Goal: Task Accomplishment & Management: Manage account settings

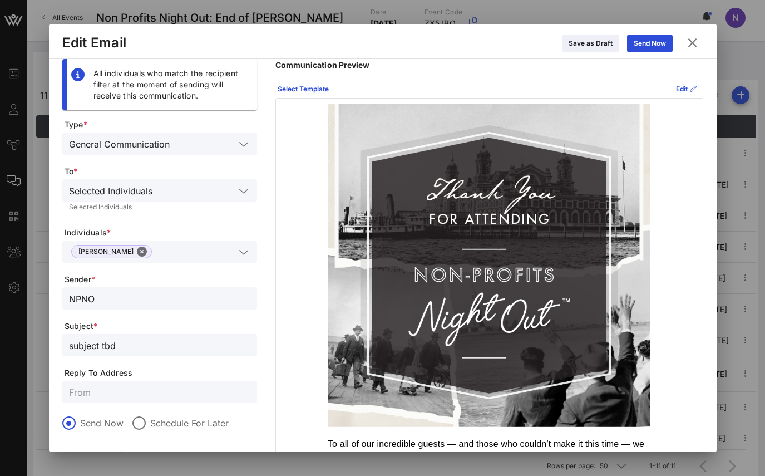
scroll to position [53, 0]
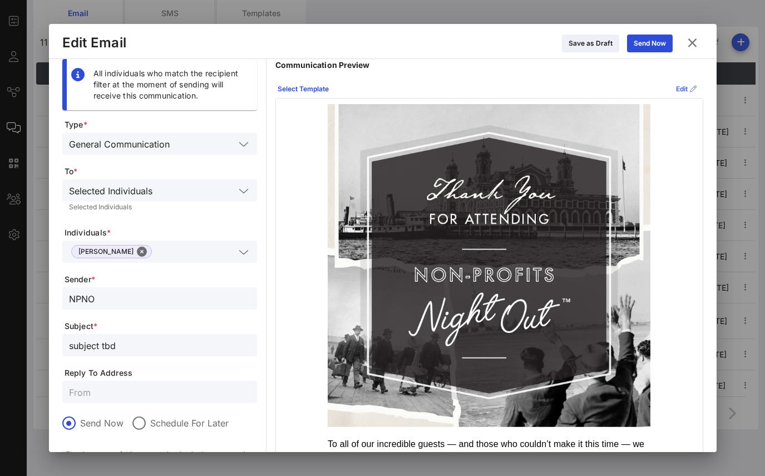
click at [680, 88] on div "Edit" at bounding box center [686, 88] width 21 height 11
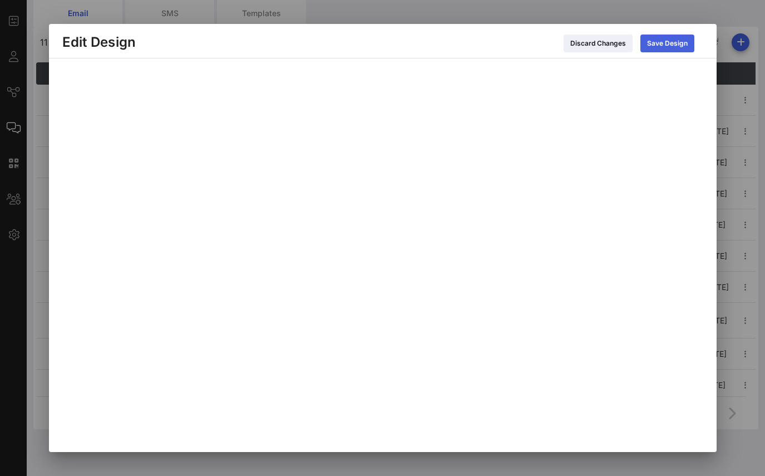
click at [668, 42] on icon at bounding box center [666, 43] width 9 height 8
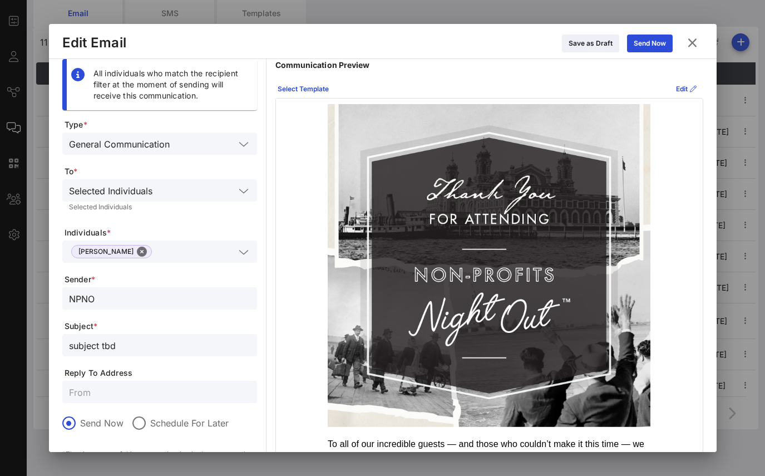
click at [702, 7] on div at bounding box center [382, 238] width 765 height 476
click at [601, 41] on div "Save as Draft" at bounding box center [590, 43] width 44 height 11
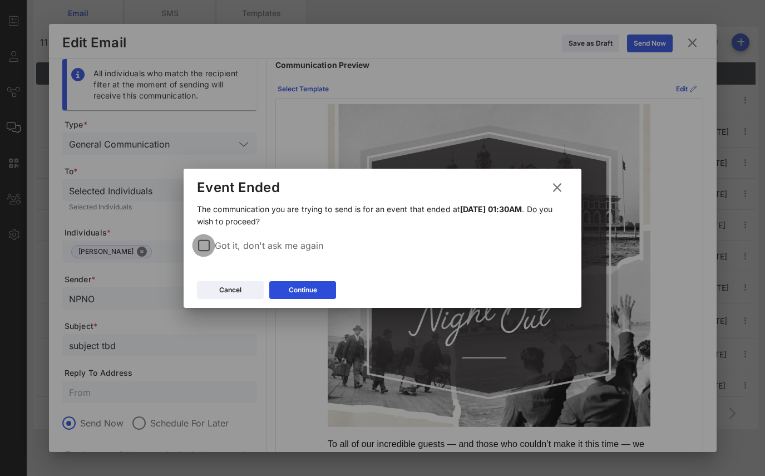
click at [202, 245] on div at bounding box center [203, 245] width 19 height 19
click at [294, 286] on div "Continue" at bounding box center [303, 289] width 28 height 11
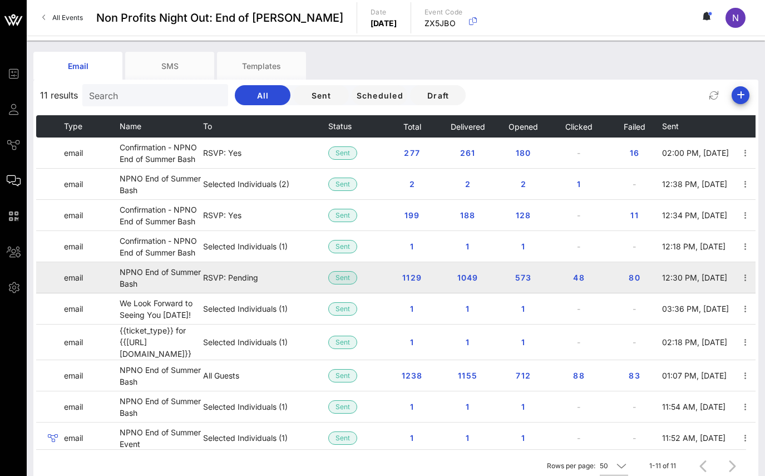
scroll to position [0, 0]
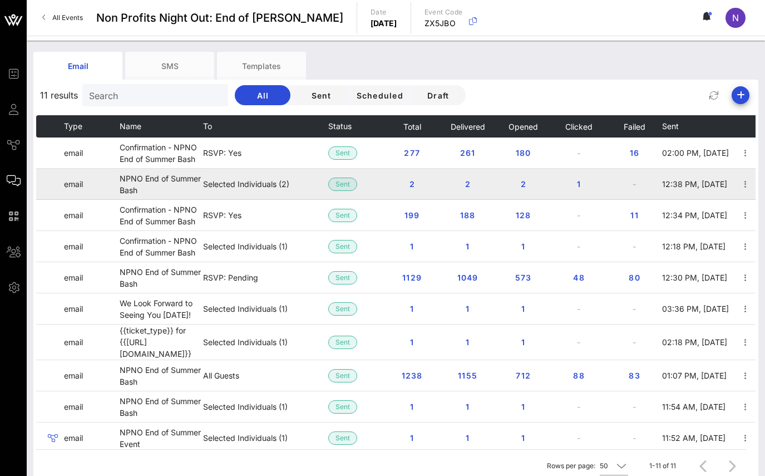
click at [174, 180] on td "NPNO End of Summer Bash" at bounding box center [161, 184] width 83 height 31
click at [745, 182] on icon "button" at bounding box center [745, 183] width 13 height 13
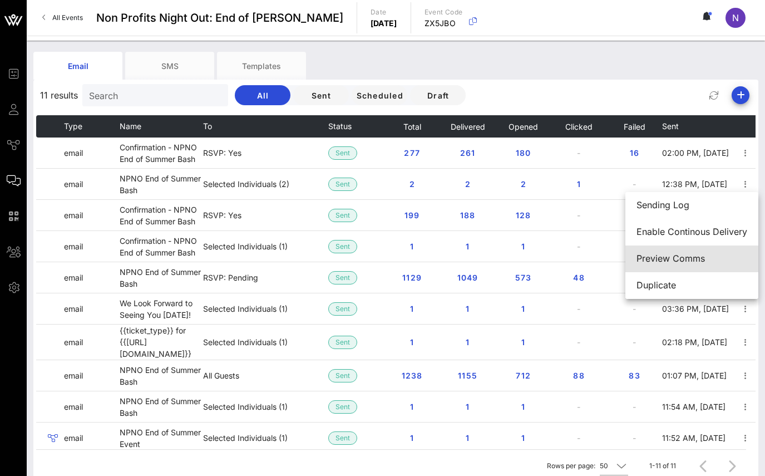
click at [665, 256] on div "Preview Comms" at bounding box center [691, 258] width 111 height 11
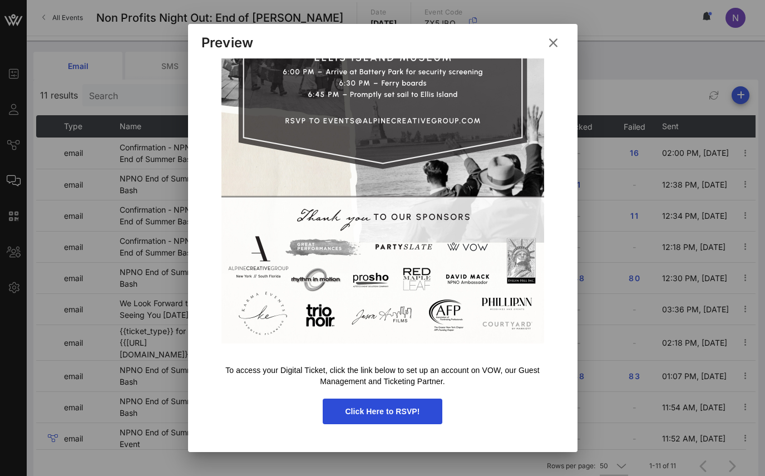
scroll to position [496, 0]
click at [550, 40] on icon at bounding box center [553, 43] width 17 height 16
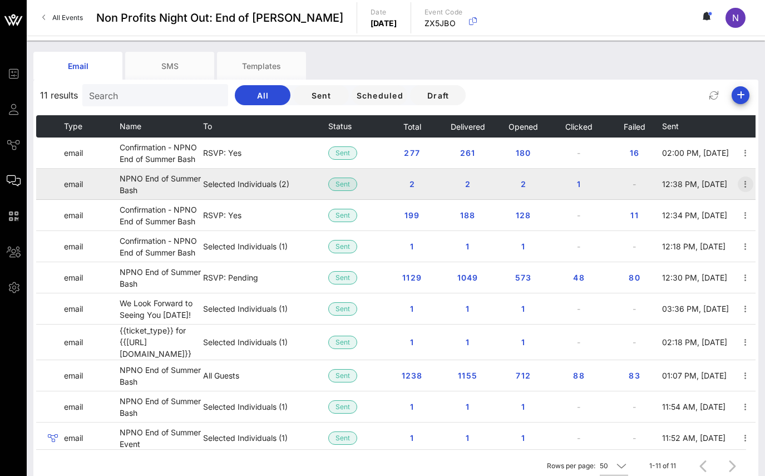
click at [745, 185] on icon "button" at bounding box center [745, 183] width 13 height 13
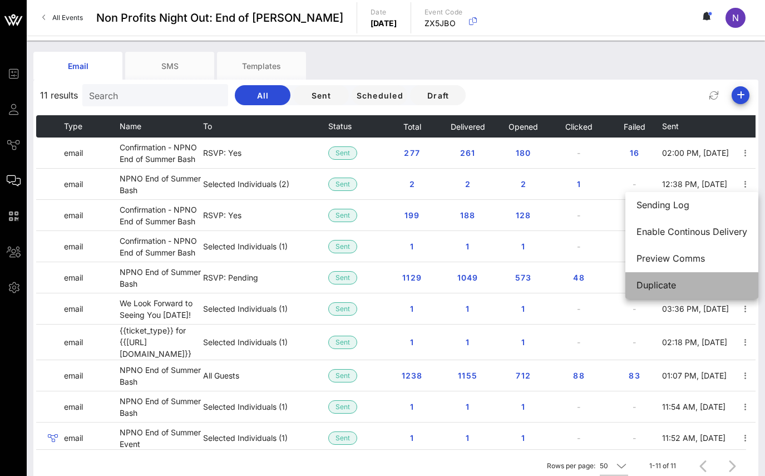
click at [674, 286] on div "Duplicate" at bounding box center [691, 285] width 111 height 11
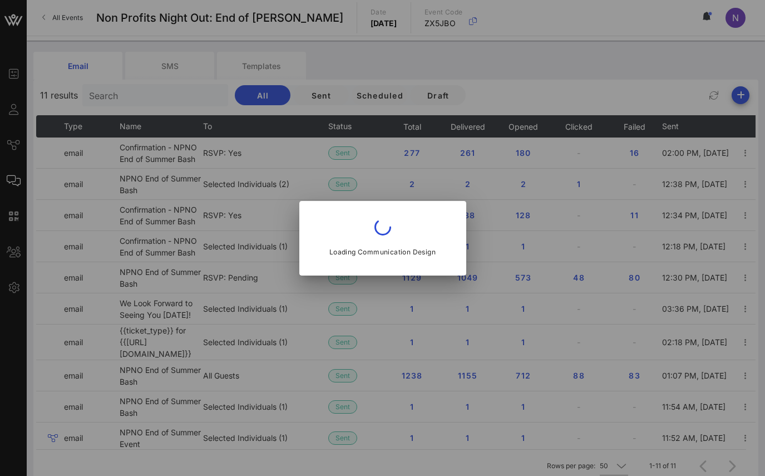
type input "Non-Profits Night Out™️"
type input "NPNO End of Summer Bash"
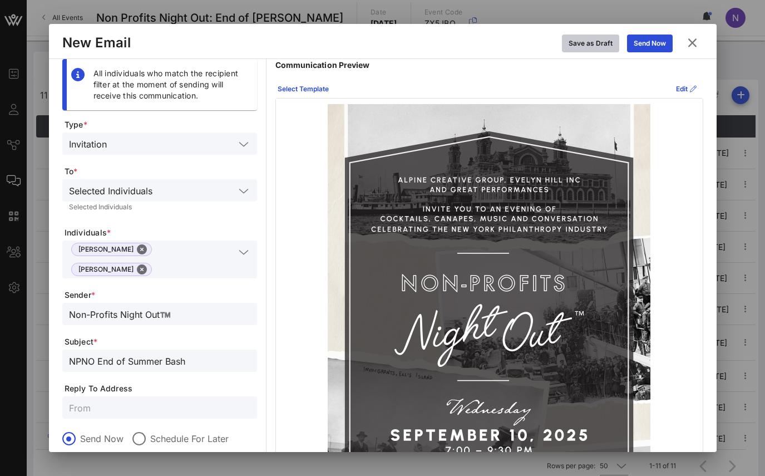
click at [605, 42] on div "Save as Draft" at bounding box center [590, 43] width 44 height 11
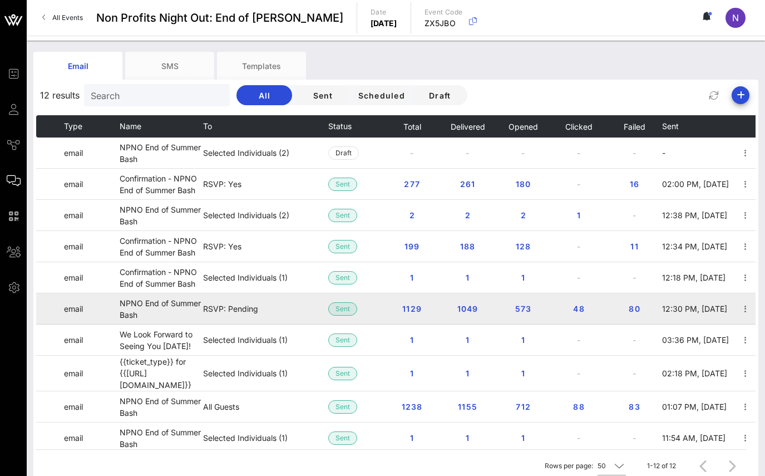
scroll to position [0, 0]
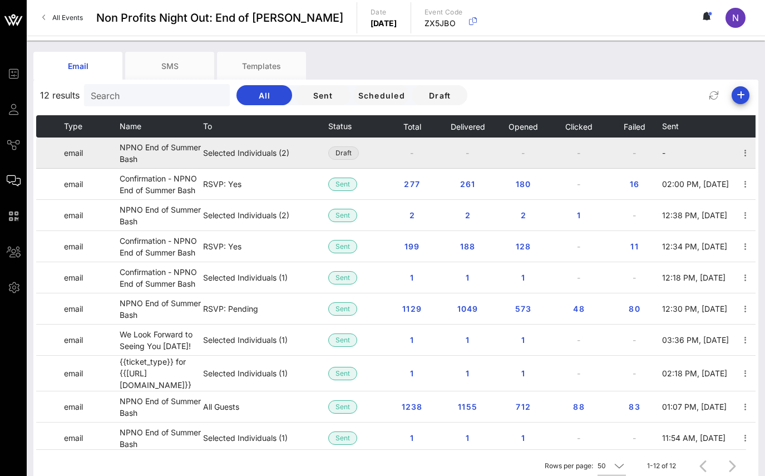
click at [343, 153] on span "Draft" at bounding box center [343, 153] width 16 height 12
click at [743, 155] on icon "button" at bounding box center [745, 152] width 13 height 13
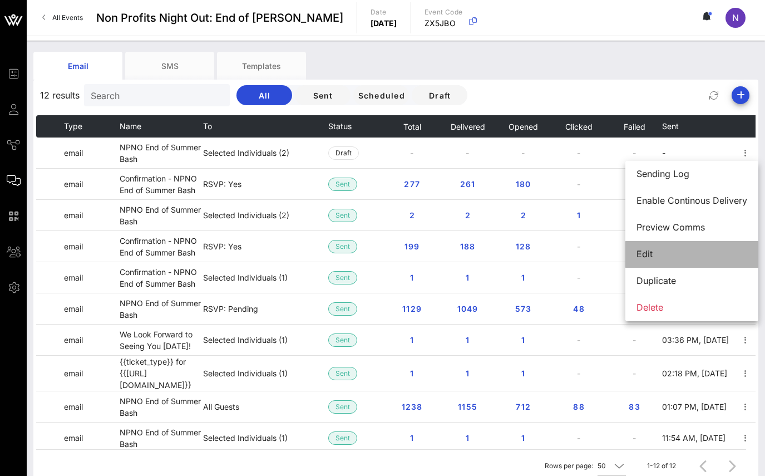
click at [678, 250] on div "Edit" at bounding box center [691, 254] width 111 height 11
type input "Non-Profits Night Out™️"
type input "NPNO End of Summer Bash"
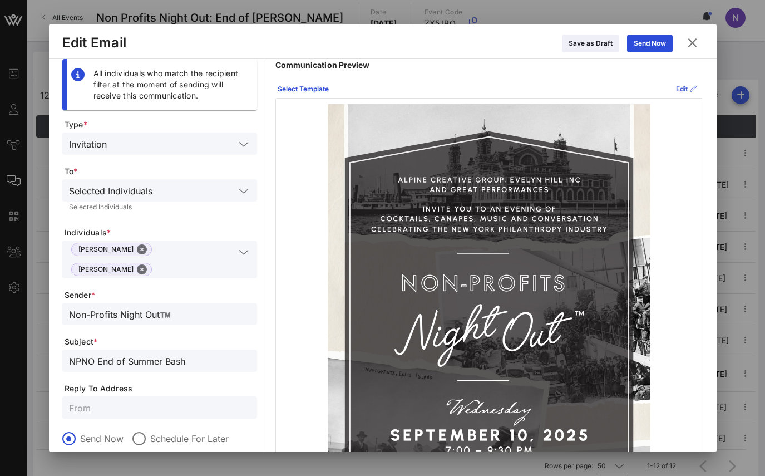
click at [681, 88] on div "Edit" at bounding box center [686, 88] width 21 height 11
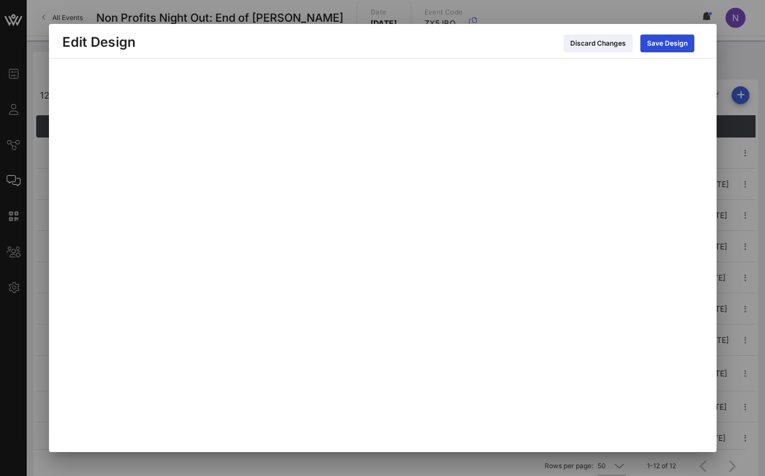
scroll to position [7, 0]
click at [617, 46] on div "Discard Changes" at bounding box center [598, 43] width 56 height 11
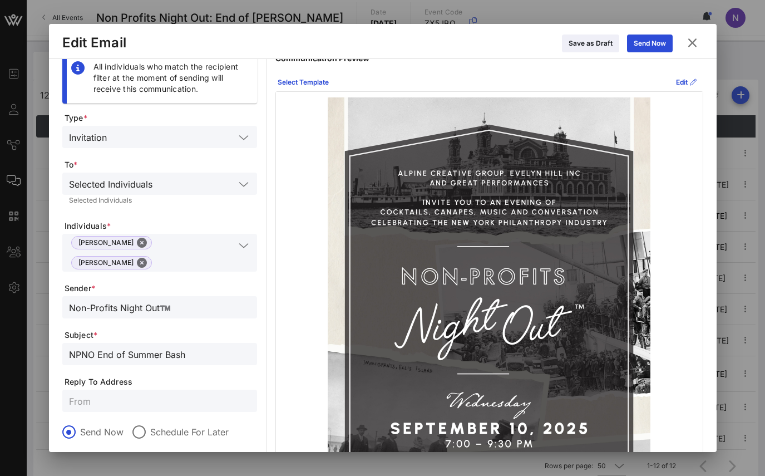
click at [692, 41] on icon at bounding box center [692, 43] width 20 height 20
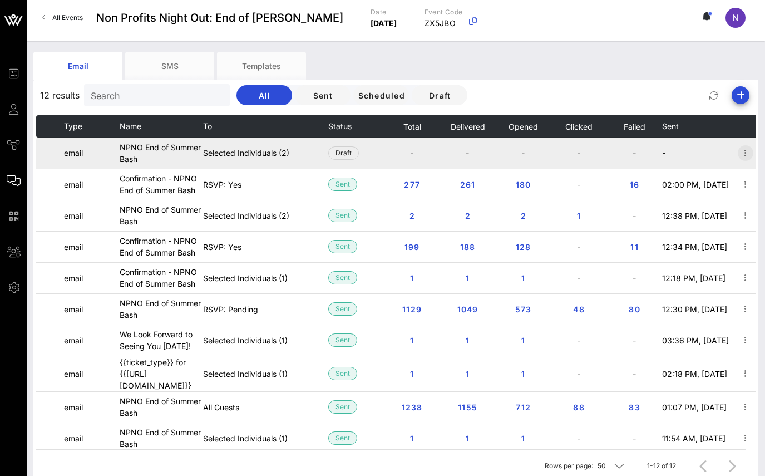
click at [744, 155] on icon "button" at bounding box center [745, 152] width 13 height 13
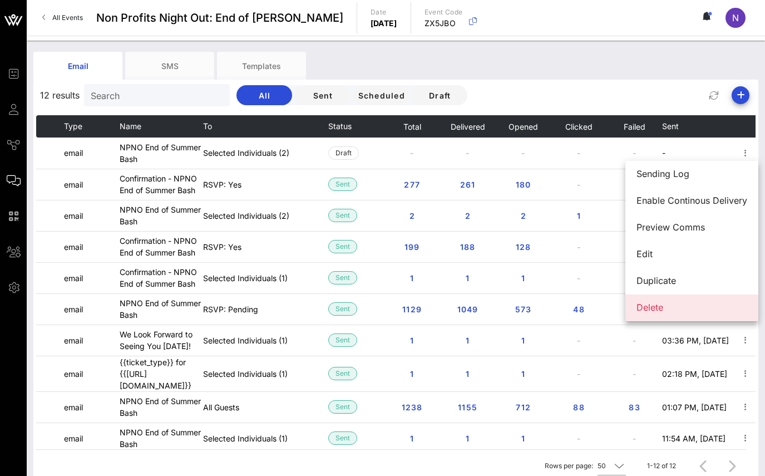
click at [672, 305] on div "Delete" at bounding box center [691, 307] width 111 height 11
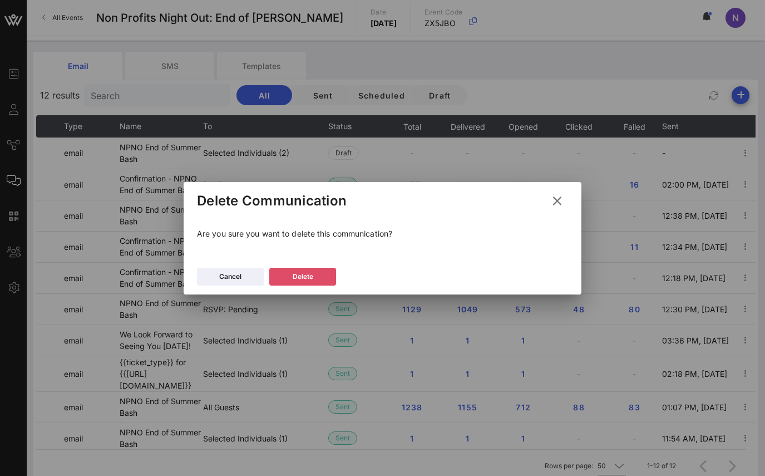
click at [318, 276] on button "Delete" at bounding box center [302, 277] width 67 height 18
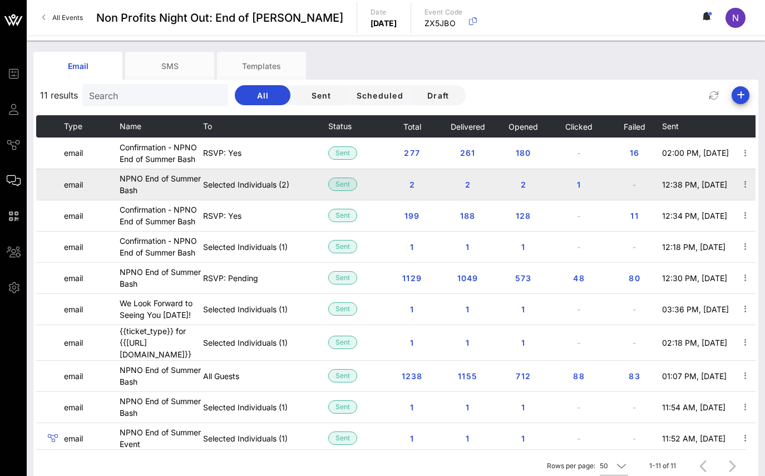
scroll to position [0, 0]
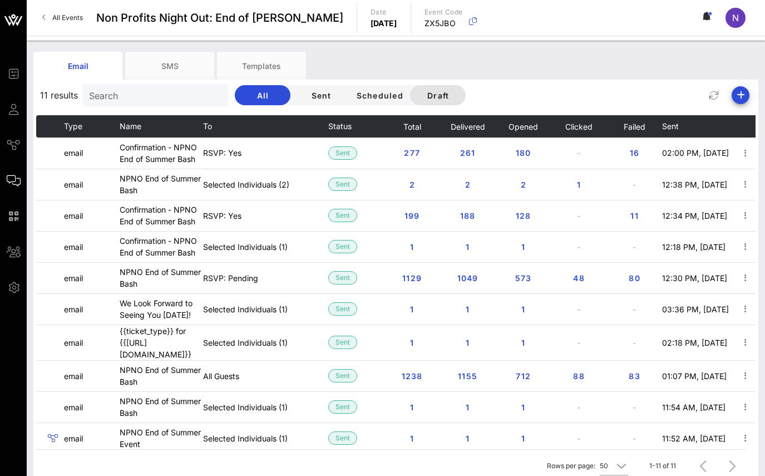
click at [427, 101] on button "Draft" at bounding box center [438, 95] width 56 height 20
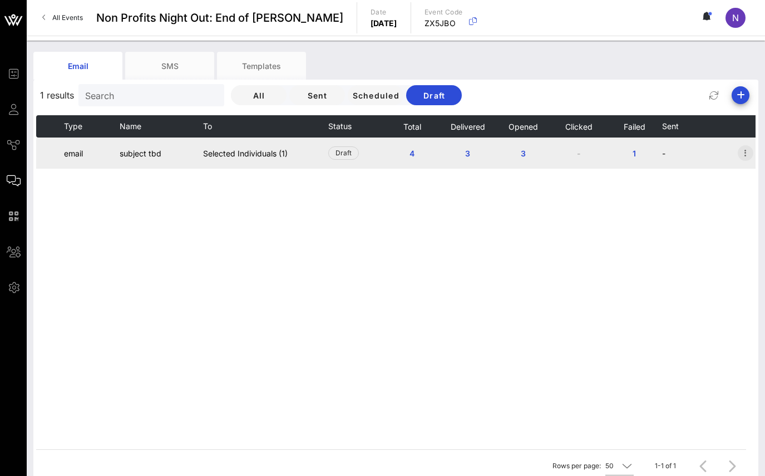
click at [742, 154] on icon "button" at bounding box center [745, 152] width 13 height 13
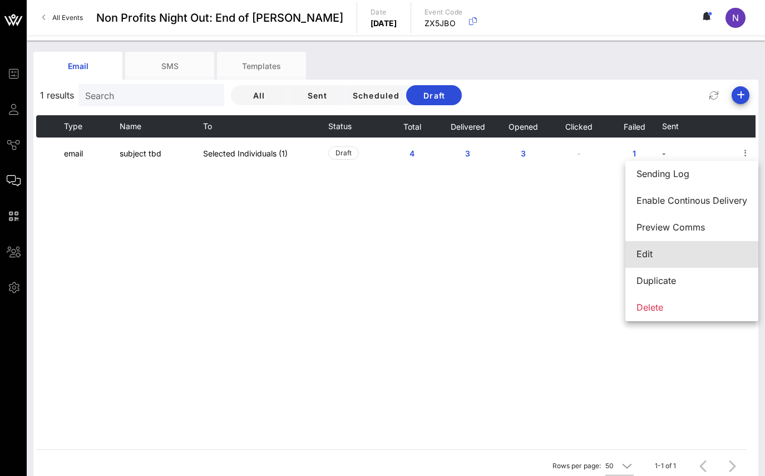
click at [665, 255] on div "Edit" at bounding box center [691, 254] width 111 height 11
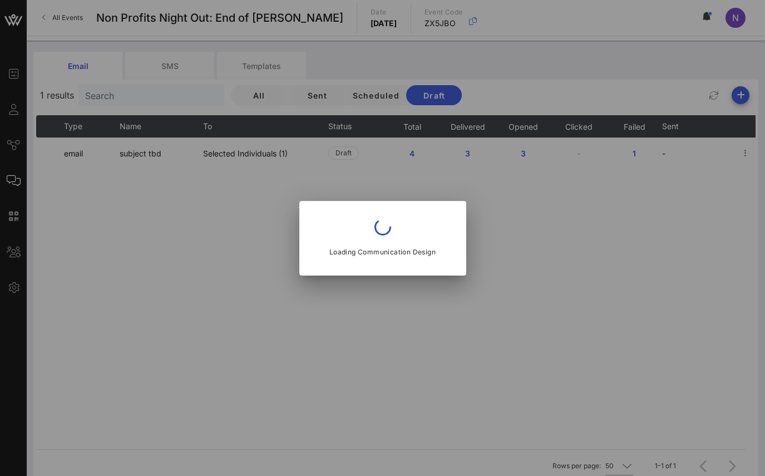
type input "NPNO"
type input "subject tbd"
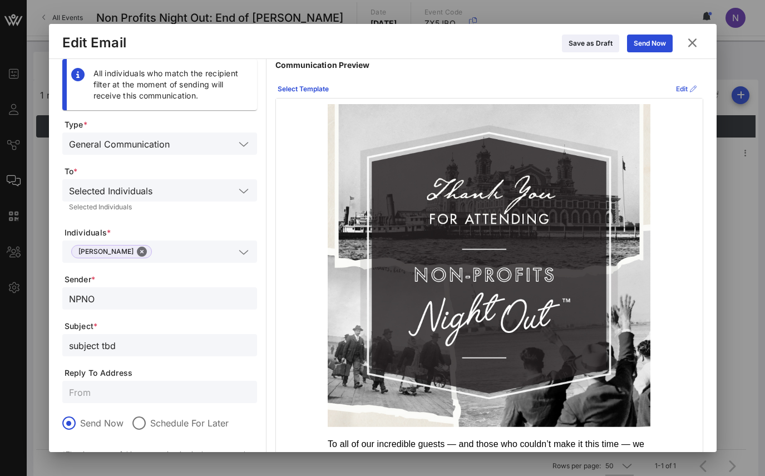
click at [676, 92] on div "Edit" at bounding box center [686, 88] width 21 height 11
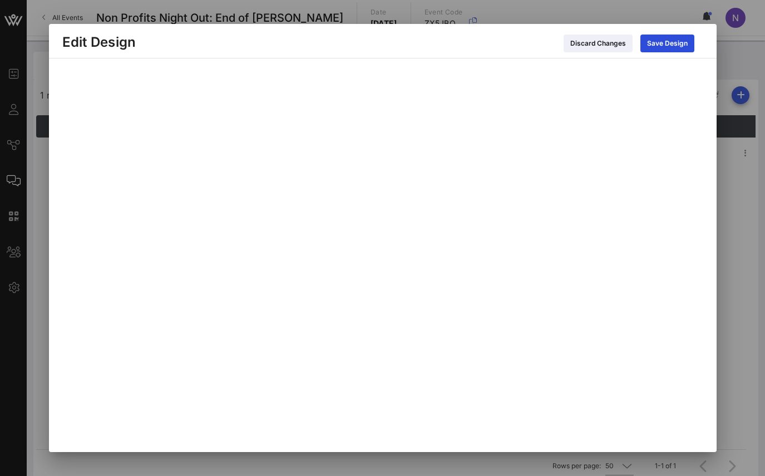
click at [749, 63] on div at bounding box center [382, 238] width 765 height 476
click at [666, 43] on icon at bounding box center [666, 43] width 9 height 8
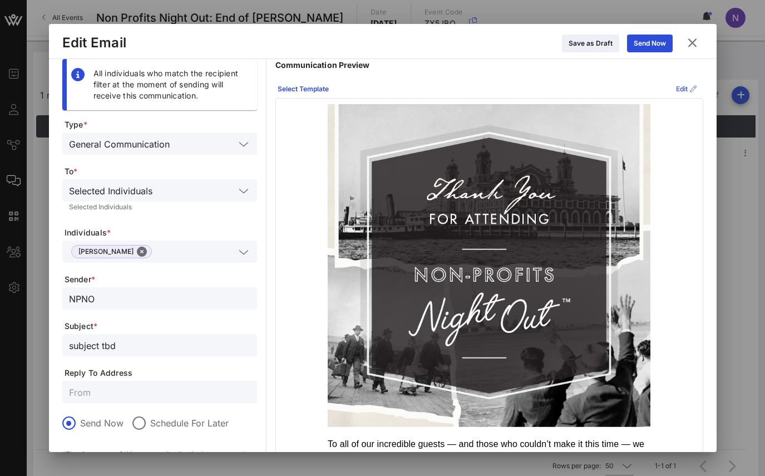
click at [682, 91] on icon at bounding box center [685, 89] width 9 height 8
